Goal: Browse casually

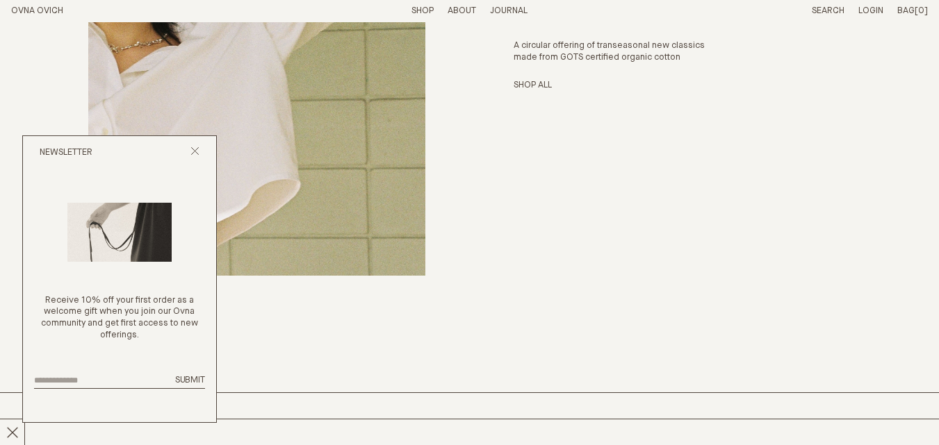
scroll to position [4104, 0]
click at [57, 29] on div "Core Collection A circular offering of transeasonal new classics made from GOTS…" at bounding box center [469, 34] width 916 height 714
click at [484, 66] on div "Core Collection A circular offering of transeasonal new classics made from GOTS…" at bounding box center [469, 34] width 916 height 714
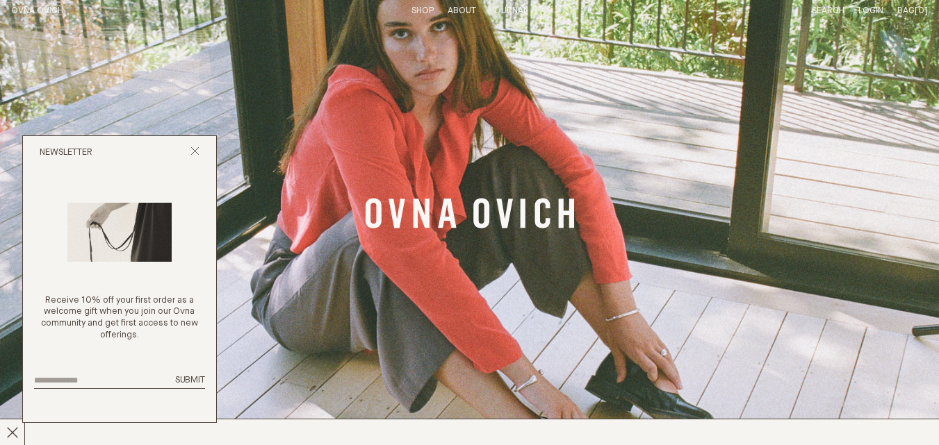
scroll to position [0, 0]
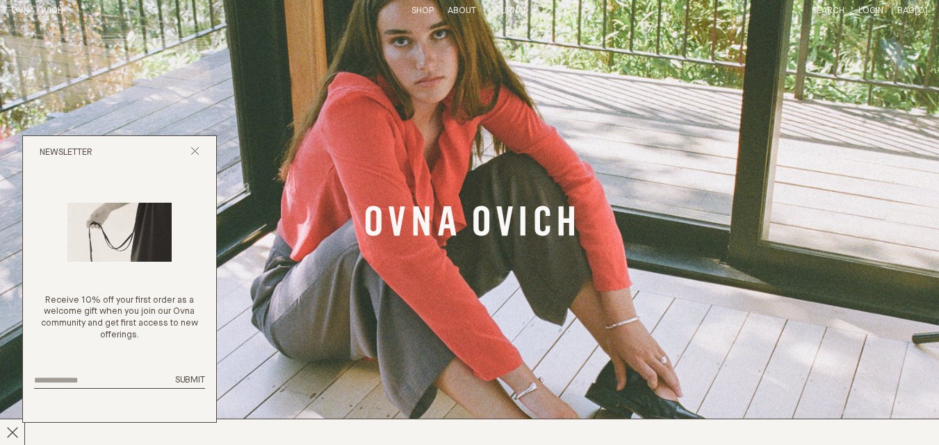
click at [73, 14] on h1 "OVNA OVICH" at bounding box center [83, 12] width 144 height 12
click at [274, 60] on img "Banner Link" at bounding box center [469, 222] width 939 height 445
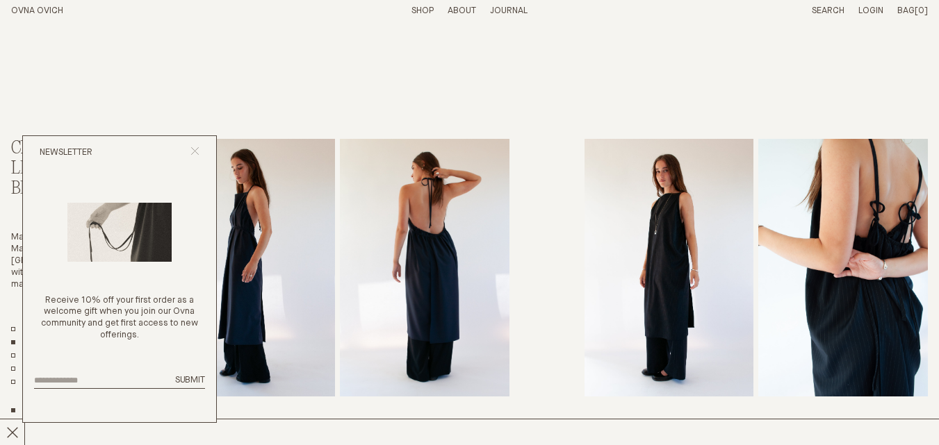
click at [192, 151] on icon "Close popup" at bounding box center [194, 151] width 9 height 9
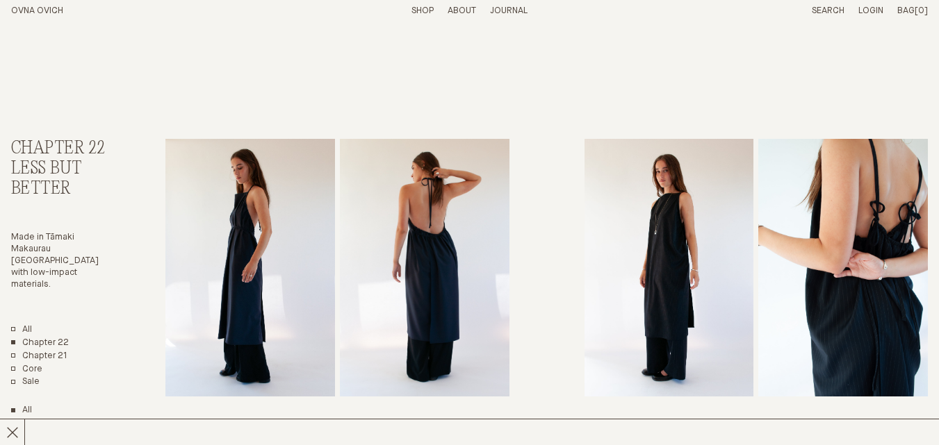
click at [36, 8] on link "OVNA OVICH" at bounding box center [37, 10] width 52 height 9
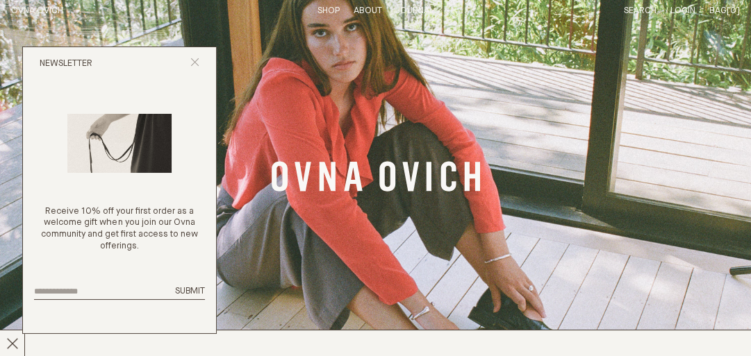
click at [192, 63] on icon "Close popup" at bounding box center [194, 62] width 9 height 9
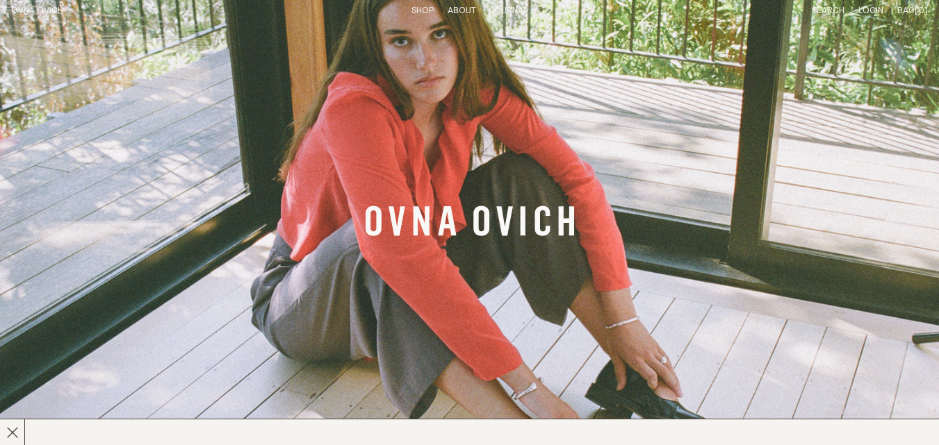
drag, startPoint x: 711, startPoint y: 6, endPoint x: 596, endPoint y: 183, distance: 212.0
click at [596, 183] on img "Banner Link" at bounding box center [469, 222] width 939 height 445
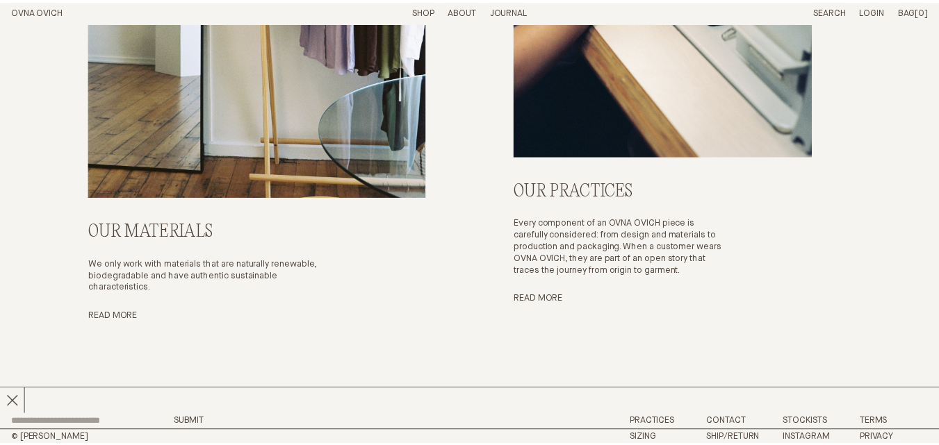
scroll to position [4896, 0]
